Goal: Task Accomplishment & Management: Use online tool/utility

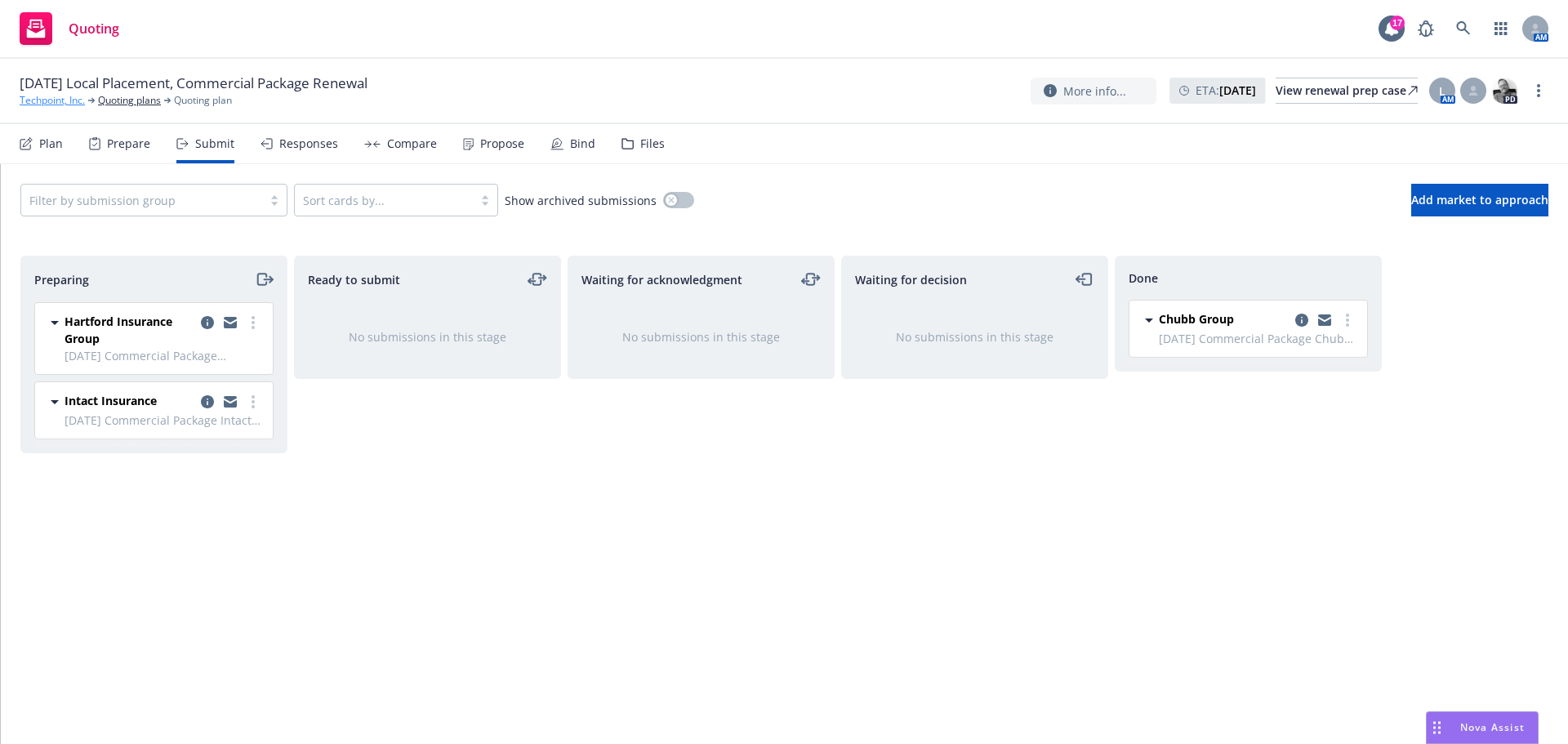
click at [57, 102] on link "Techpoint, Inc." at bounding box center [52, 100] width 65 height 15
